Goal: Task Accomplishment & Management: Use online tool/utility

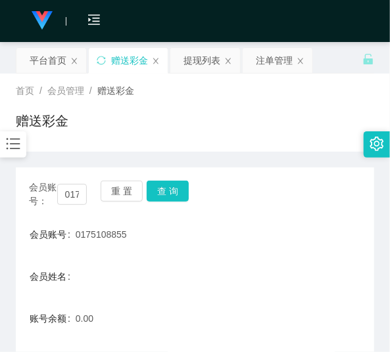
scroll to position [89, 0]
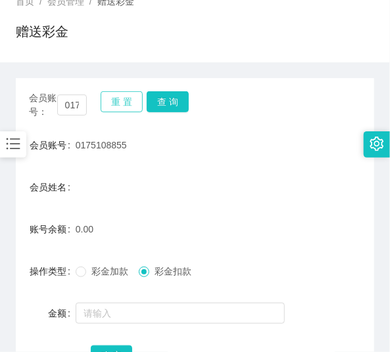
click at [117, 106] on button "重 置" at bounding box center [122, 101] width 42 height 21
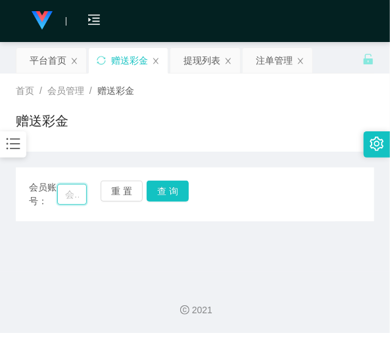
click at [80, 186] on input "text" at bounding box center [72, 194] width 30 height 21
paste input "Taskjob"
type input "Taskjob"
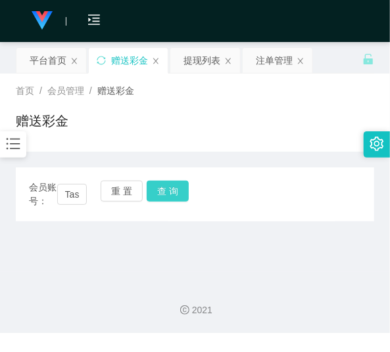
click at [177, 200] on button "查 询" at bounding box center [168, 191] width 42 height 21
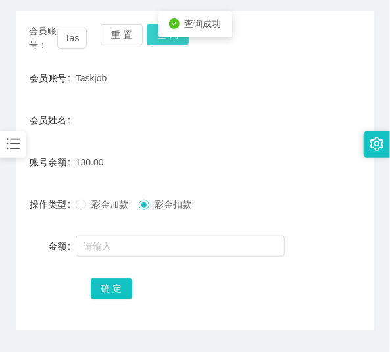
scroll to position [158, 0]
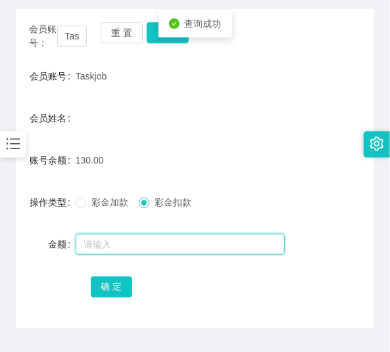
click at [170, 235] on input "text" at bounding box center [180, 244] width 209 height 21
type input "130"
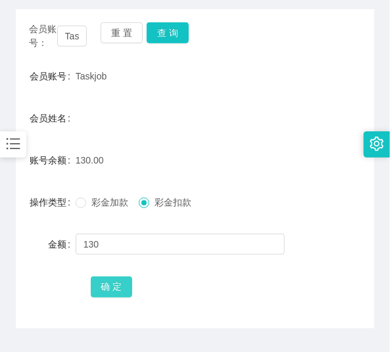
click at [104, 281] on button "确 定" at bounding box center [112, 287] width 42 height 21
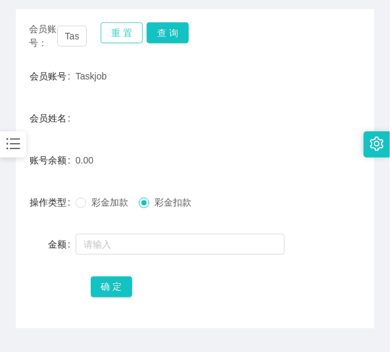
click at [112, 38] on button "重 置" at bounding box center [122, 32] width 42 height 21
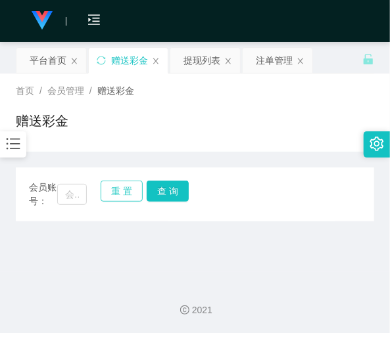
scroll to position [0, 0]
click at [82, 189] on input "text" at bounding box center [72, 194] width 30 height 21
paste input "0169448859"
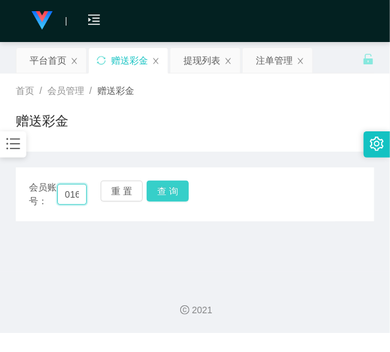
scroll to position [0, 35]
type input "0169448859"
click at [162, 193] on button "查 询" at bounding box center [168, 191] width 42 height 21
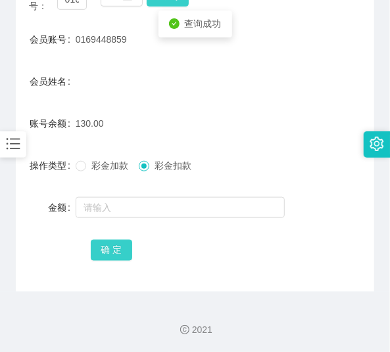
scroll to position [195, 0]
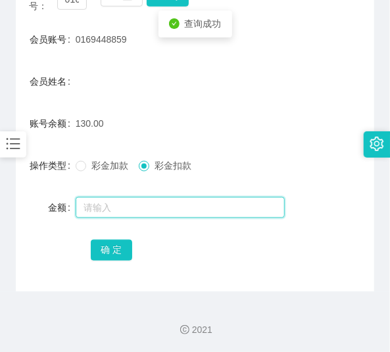
click at [128, 213] on input "text" at bounding box center [180, 207] width 209 height 21
type input "130"
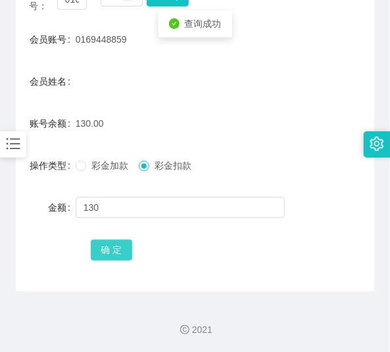
click at [121, 240] on button "确 定" at bounding box center [112, 250] width 42 height 21
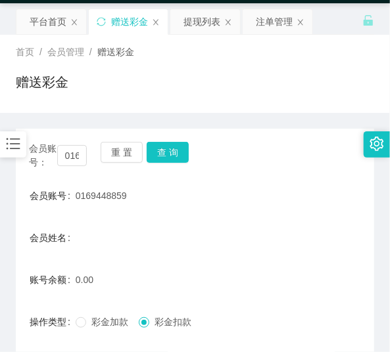
scroll to position [37, 0]
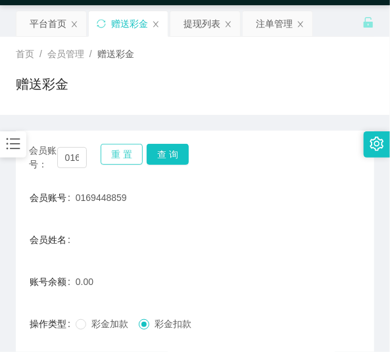
click at [127, 159] on button "重 置" at bounding box center [122, 154] width 42 height 21
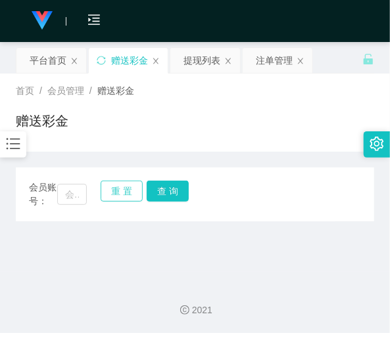
scroll to position [0, 0]
click at [74, 198] on input "text" at bounding box center [72, 194] width 30 height 21
paste input "有效数据； 添加： 年龄不符 下载： 飞机不回复： 做任务： 升级： 二冲： 抢单： 入金： 拉群费用： 上号费用"
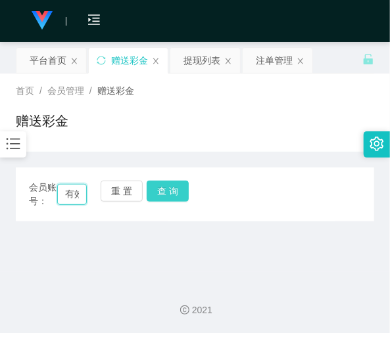
scroll to position [0, 439]
type input "有效数据； 添加： 年龄不符 下载： 飞机不回复： 做任务： 升级： 二冲： 抢单： 入金： 拉群费用： 上号费用"
click at [165, 198] on button "查 询" at bounding box center [168, 191] width 42 height 21
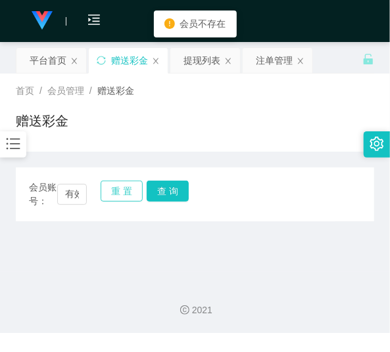
click at [117, 185] on button "重 置" at bounding box center [122, 191] width 42 height 21
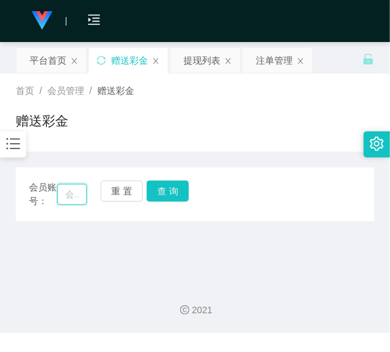
click at [83, 194] on input "text" at bounding box center [72, 194] width 30 height 21
paste input "0169045563"
type input "0169045563"
click at [162, 194] on button "查 询" at bounding box center [168, 191] width 42 height 21
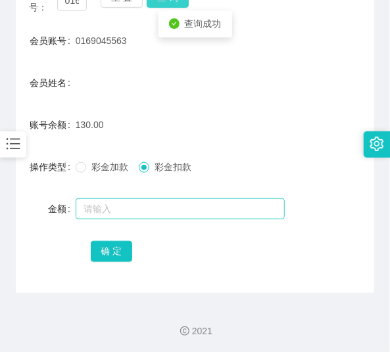
scroll to position [195, 0]
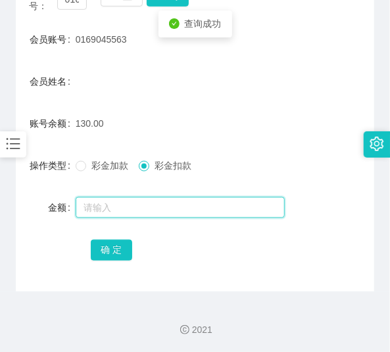
click at [164, 202] on input "text" at bounding box center [180, 207] width 209 height 21
type input "130"
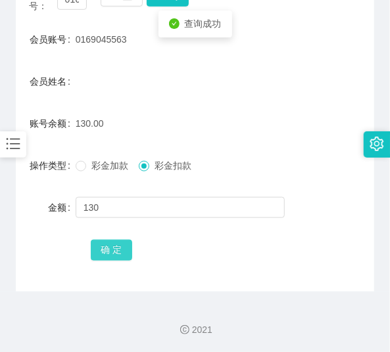
click at [110, 245] on button "确 定" at bounding box center [112, 250] width 42 height 21
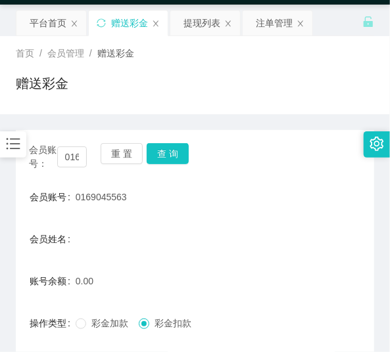
scroll to position [37, 0]
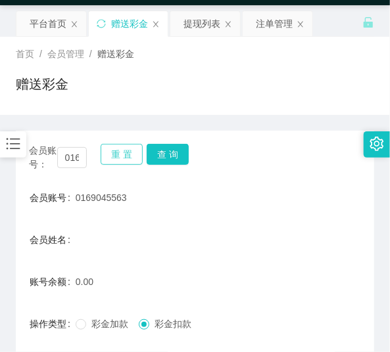
click at [113, 147] on button "重 置" at bounding box center [122, 154] width 42 height 21
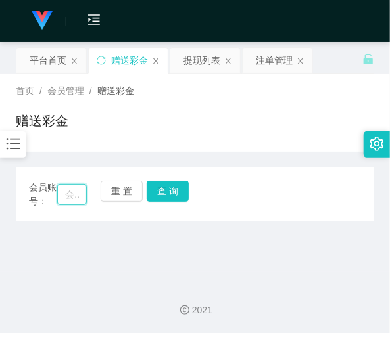
click at [68, 196] on input "text" at bounding box center [72, 194] width 30 height 21
paste input "612274099"
type input "612274099"
click at [169, 196] on button "查 询" at bounding box center [168, 191] width 42 height 21
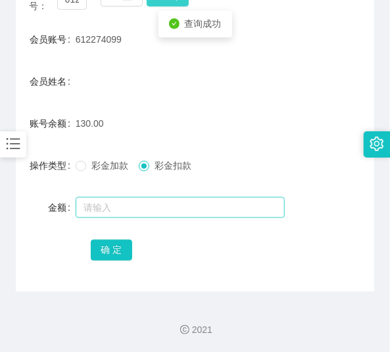
scroll to position [195, 0]
click at [158, 212] on input "text" at bounding box center [180, 207] width 209 height 21
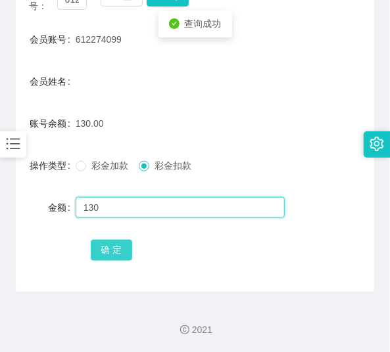
type input "130"
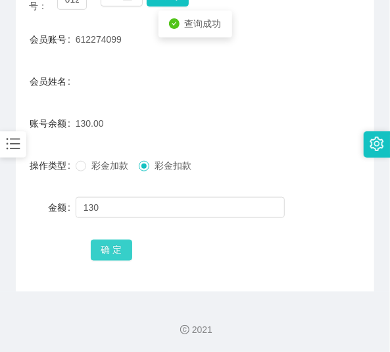
click at [112, 246] on button "确 定" at bounding box center [112, 250] width 42 height 21
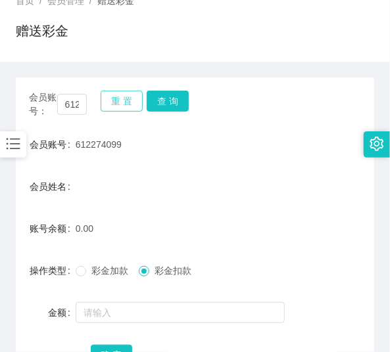
scroll to position [89, 0]
click at [119, 101] on button "重 置" at bounding box center [122, 101] width 42 height 21
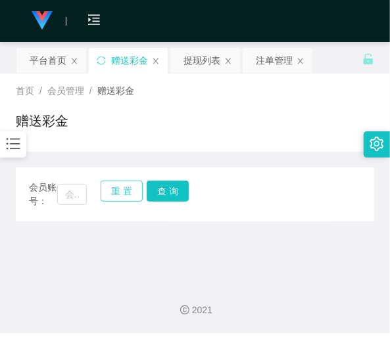
scroll to position [0, 0]
click at [78, 198] on input "text" at bounding box center [72, 194] width 30 height 21
paste input "0132329817"
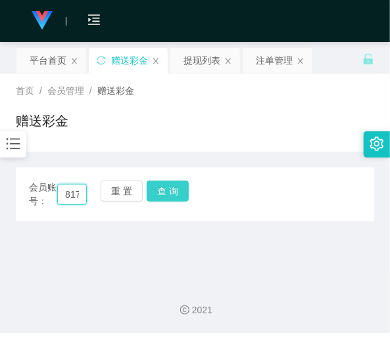
type input "0132329817"
click at [168, 200] on button "查 询" at bounding box center [168, 191] width 42 height 21
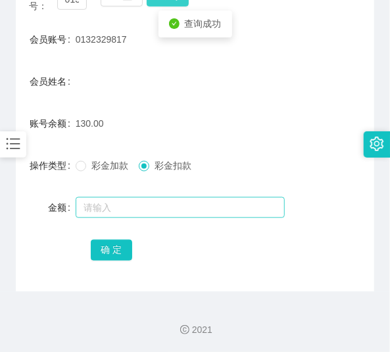
scroll to position [195, 0]
click at [160, 216] on input "text" at bounding box center [180, 207] width 209 height 21
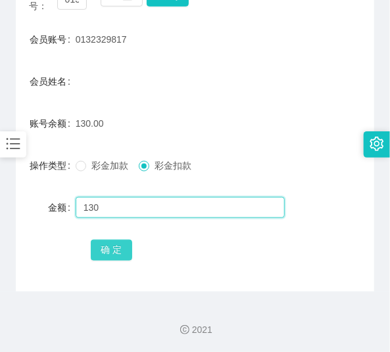
type input "130"
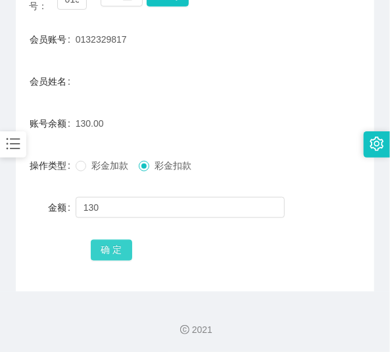
click at [102, 242] on button "确 定" at bounding box center [112, 250] width 42 height 21
drag, startPoint x: 349, startPoint y: 20, endPoint x: 342, endPoint y: 25, distance: 8.0
click at [349, 22] on div "会员账号： 0132329817 重 置 查 询 会员账号 0132329817 会员姓名 账号余额 0.00 操作类型 彩金加款 彩金扣款 金额 确 定" at bounding box center [195, 131] width 358 height 319
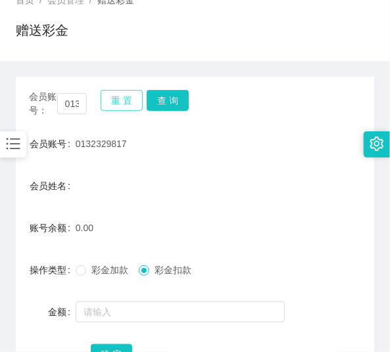
scroll to position [89, 0]
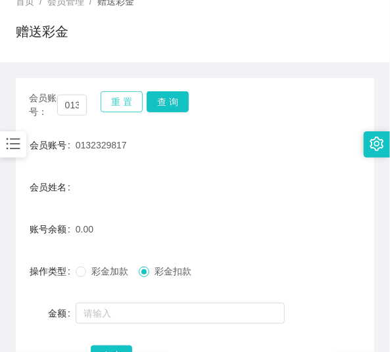
drag, startPoint x: 128, startPoint y: 97, endPoint x: 121, endPoint y: 112, distance: 16.2
click at [128, 99] on button "重 置" at bounding box center [122, 101] width 42 height 21
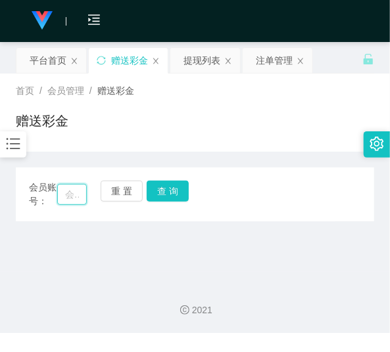
click at [81, 189] on input "text" at bounding box center [72, 194] width 30 height 21
paste input "0132329817"
type input "0132329817"
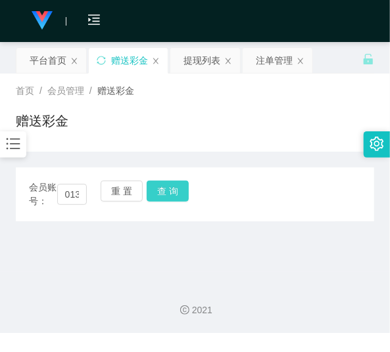
click at [160, 192] on button "查 询" at bounding box center [168, 191] width 42 height 21
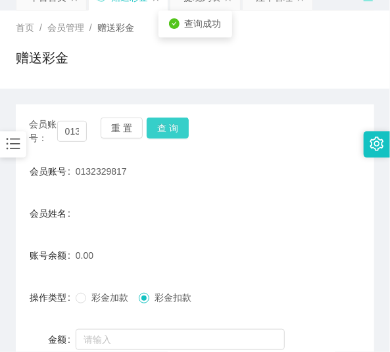
scroll to position [53, 0]
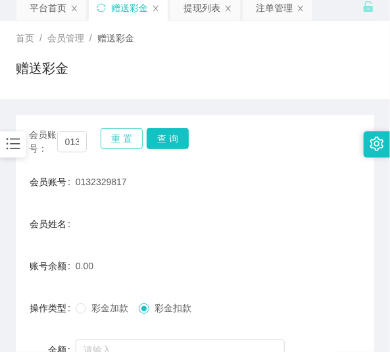
click at [108, 138] on button "重 置" at bounding box center [122, 138] width 42 height 21
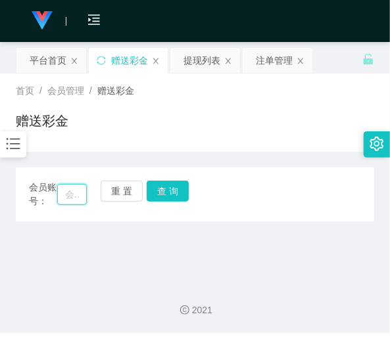
click at [80, 201] on input "text" at bounding box center [72, 194] width 30 height 21
paste input "2299"
type input "2299"
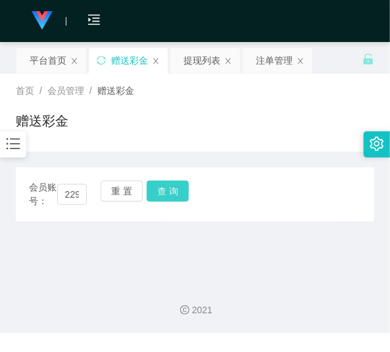
click at [161, 194] on button "查 询" at bounding box center [168, 191] width 42 height 21
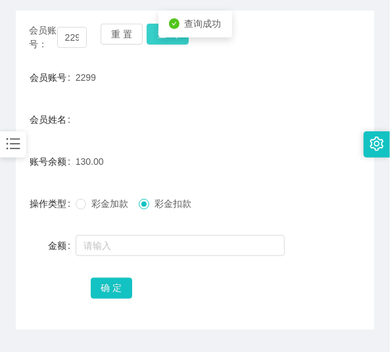
scroll to position [158, 0]
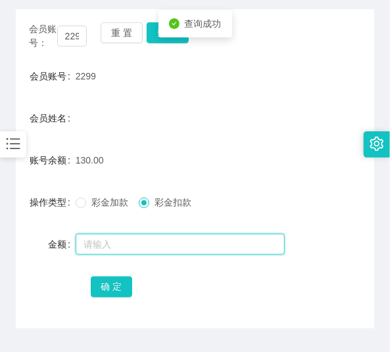
click at [159, 252] on input "text" at bounding box center [180, 244] width 209 height 21
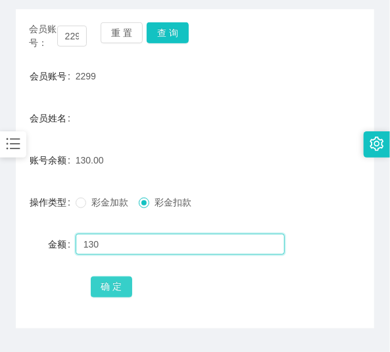
type input "130"
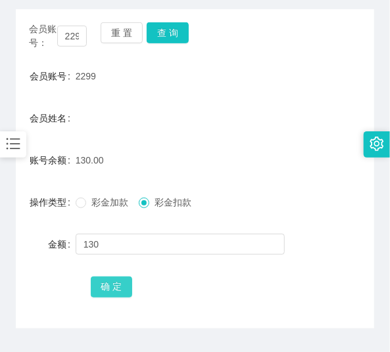
click at [102, 294] on button "确 定" at bounding box center [112, 287] width 42 height 21
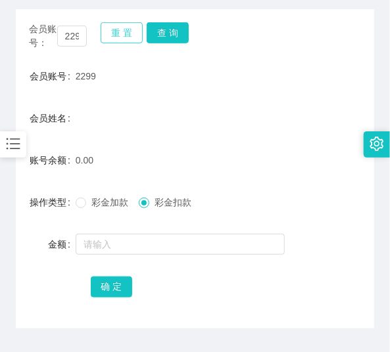
drag, startPoint x: 120, startPoint y: 37, endPoint x: 106, endPoint y: 62, distance: 28.8
click at [121, 40] on button "重 置" at bounding box center [122, 32] width 42 height 21
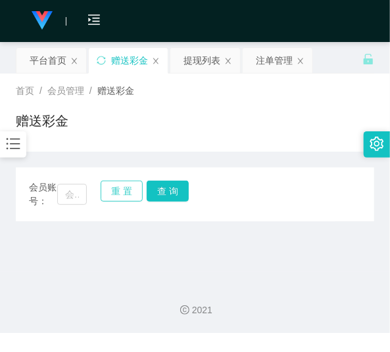
scroll to position [0, 0]
click at [73, 197] on input "text" at bounding box center [72, 194] width 30 height 21
paste input "Hansenkhoo"
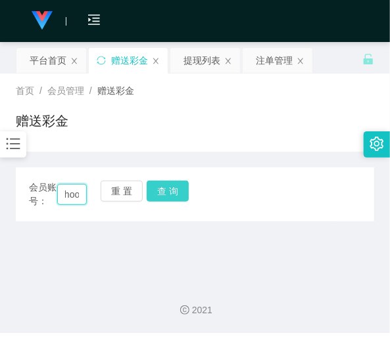
type input "Hansenkhoo"
click at [160, 187] on button "查 询" at bounding box center [168, 191] width 42 height 21
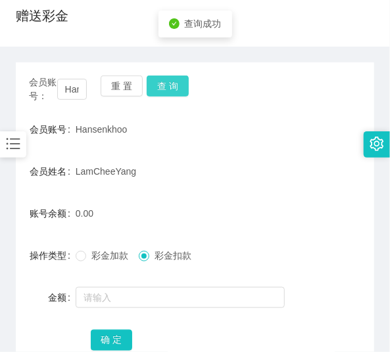
scroll to position [106, 0]
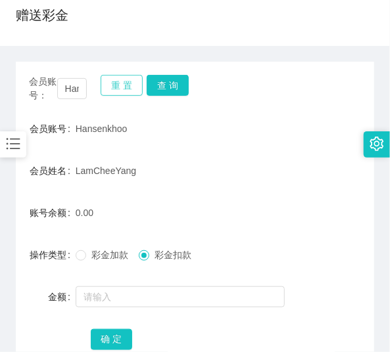
click at [125, 87] on button "重 置" at bounding box center [122, 85] width 42 height 21
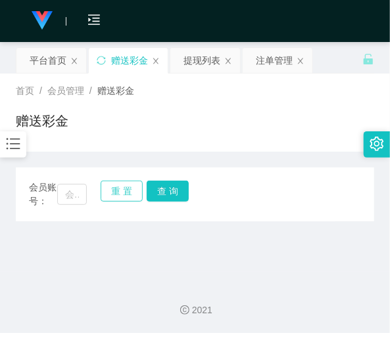
scroll to position [0, 0]
paste input "Hansenkhoo"
click at [73, 202] on input "text" at bounding box center [72, 194] width 30 height 21
type input "Hansenkhoo"
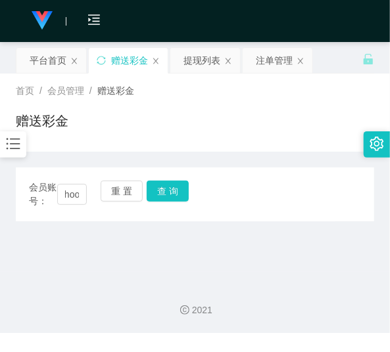
scroll to position [0, 0]
click at [168, 204] on div "会员账号： Hansenkhoo 重 置 查 询" at bounding box center [195, 195] width 358 height 28
click at [168, 199] on button "查 询" at bounding box center [168, 191] width 42 height 21
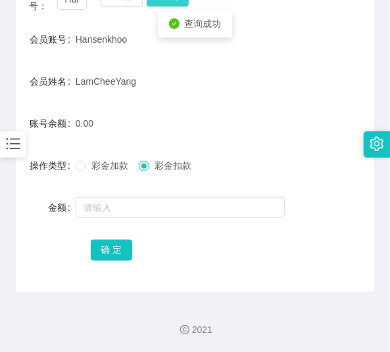
scroll to position [195, 0]
